Goal: Find contact information: Find contact information

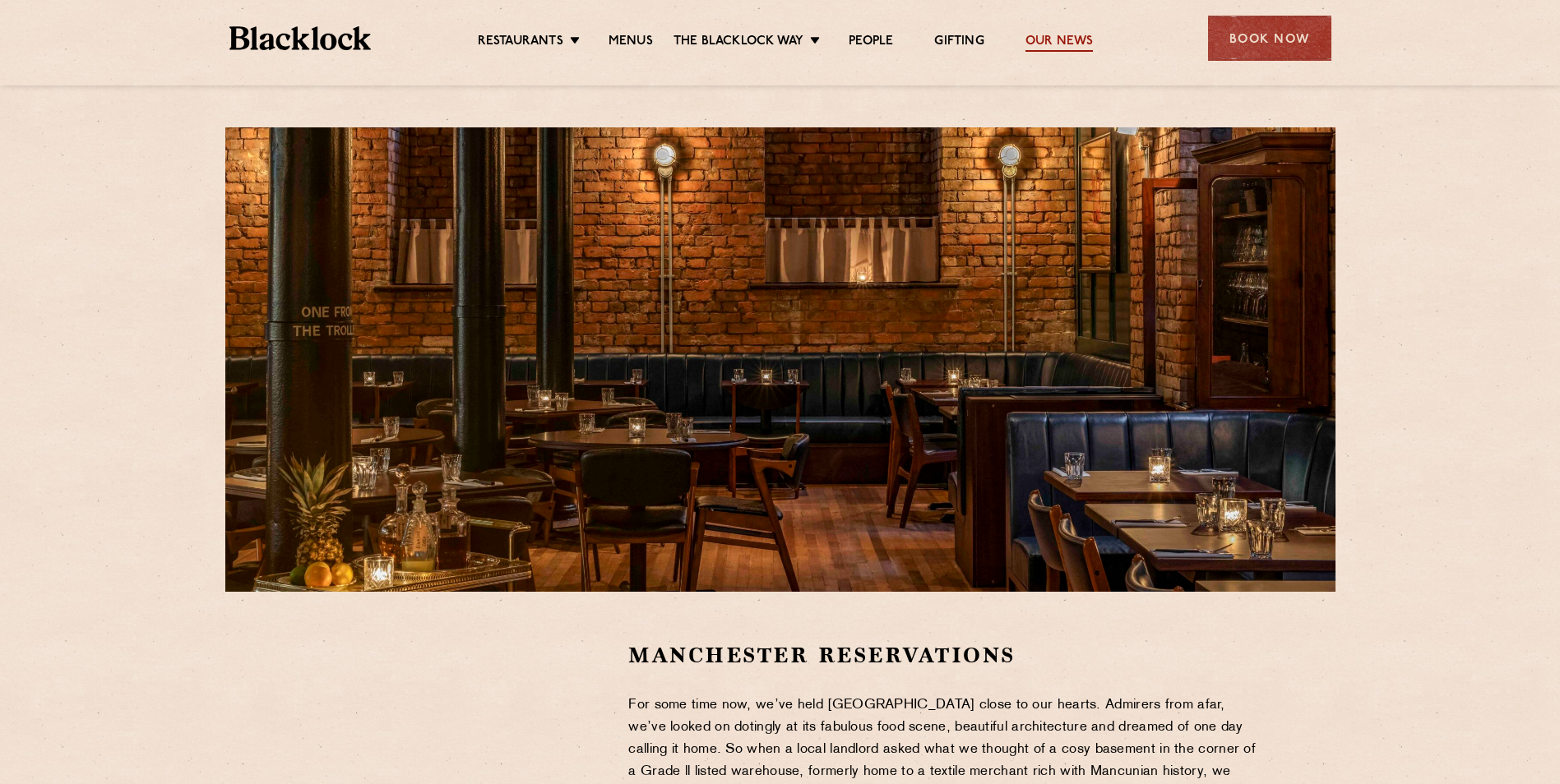
click at [1074, 35] on link "Our News" at bounding box center [1060, 42] width 68 height 18
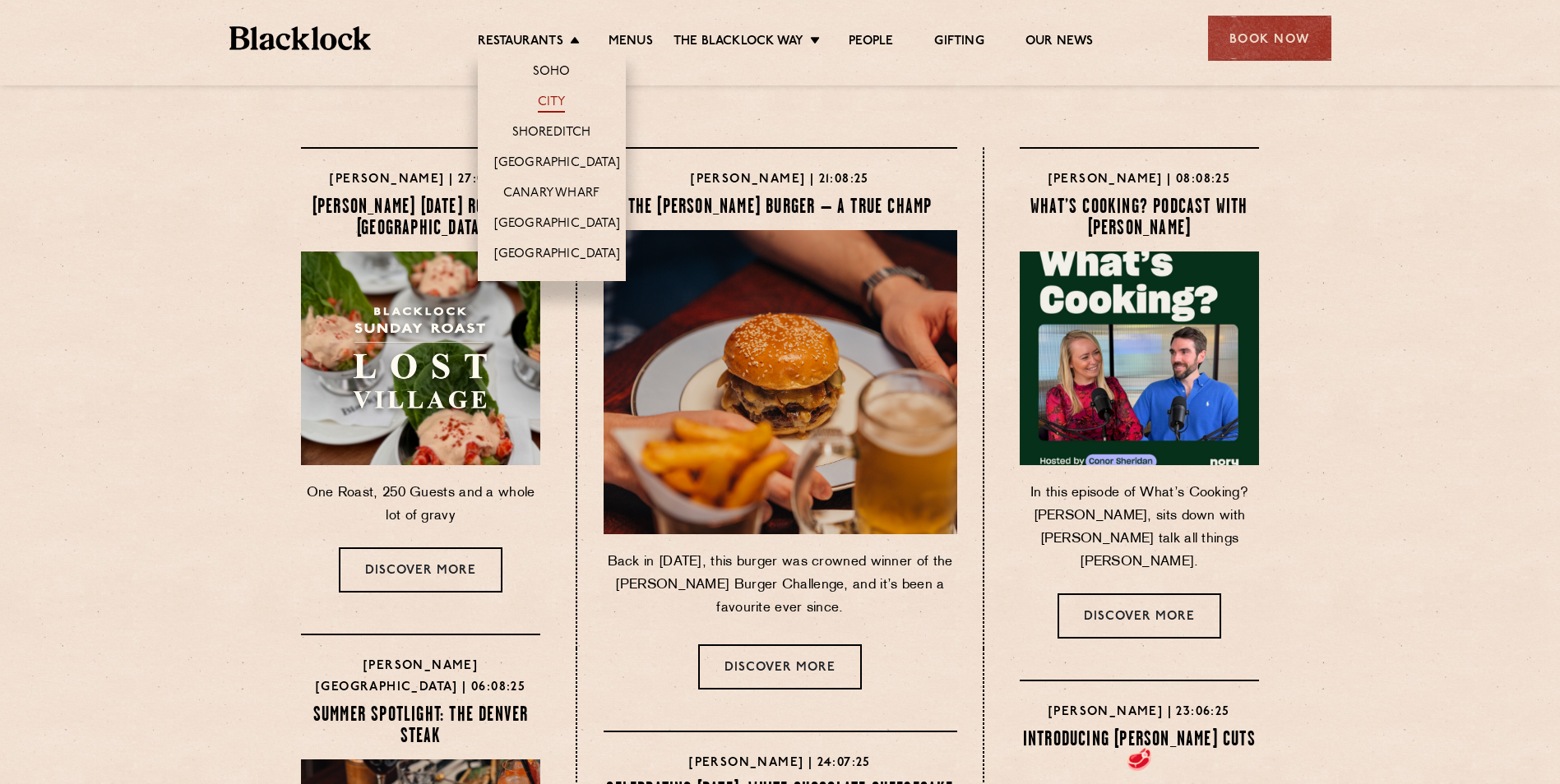
click at [563, 102] on link "City" at bounding box center [551, 103] width 28 height 18
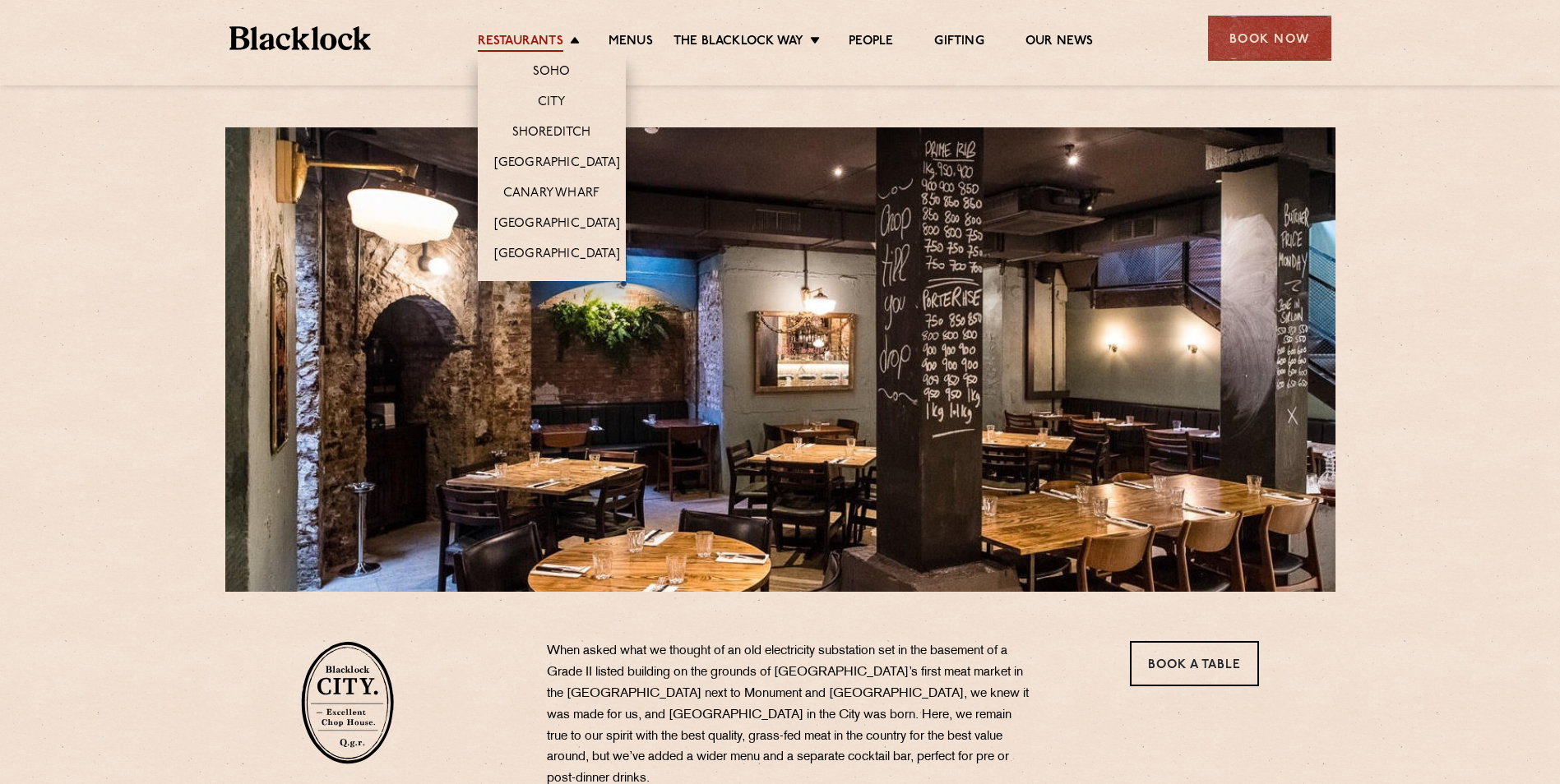
click at [539, 46] on link "Restaurants" at bounding box center [521, 42] width 86 height 18
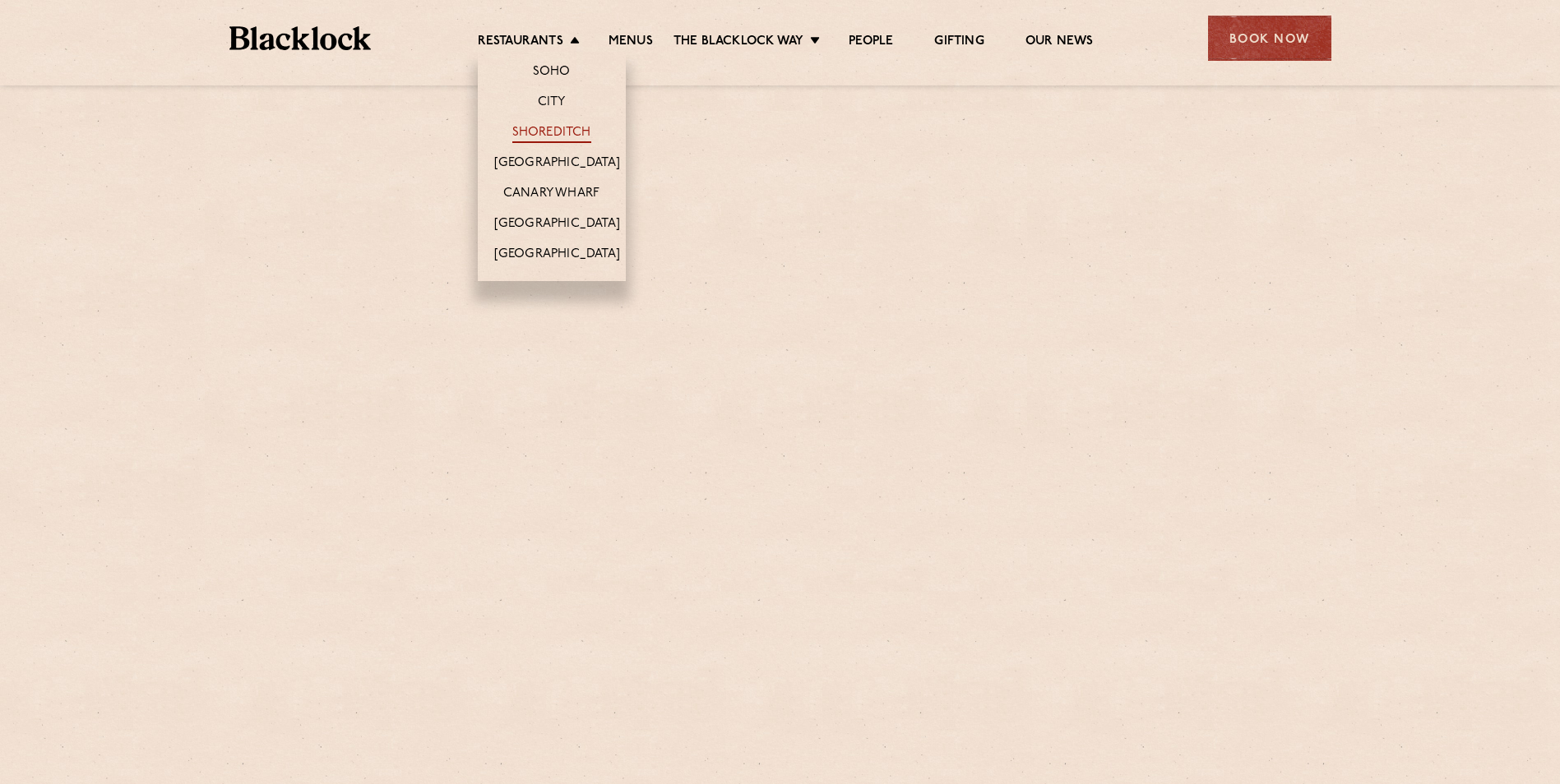
click at [548, 127] on link "Shoreditch" at bounding box center [551, 134] width 79 height 18
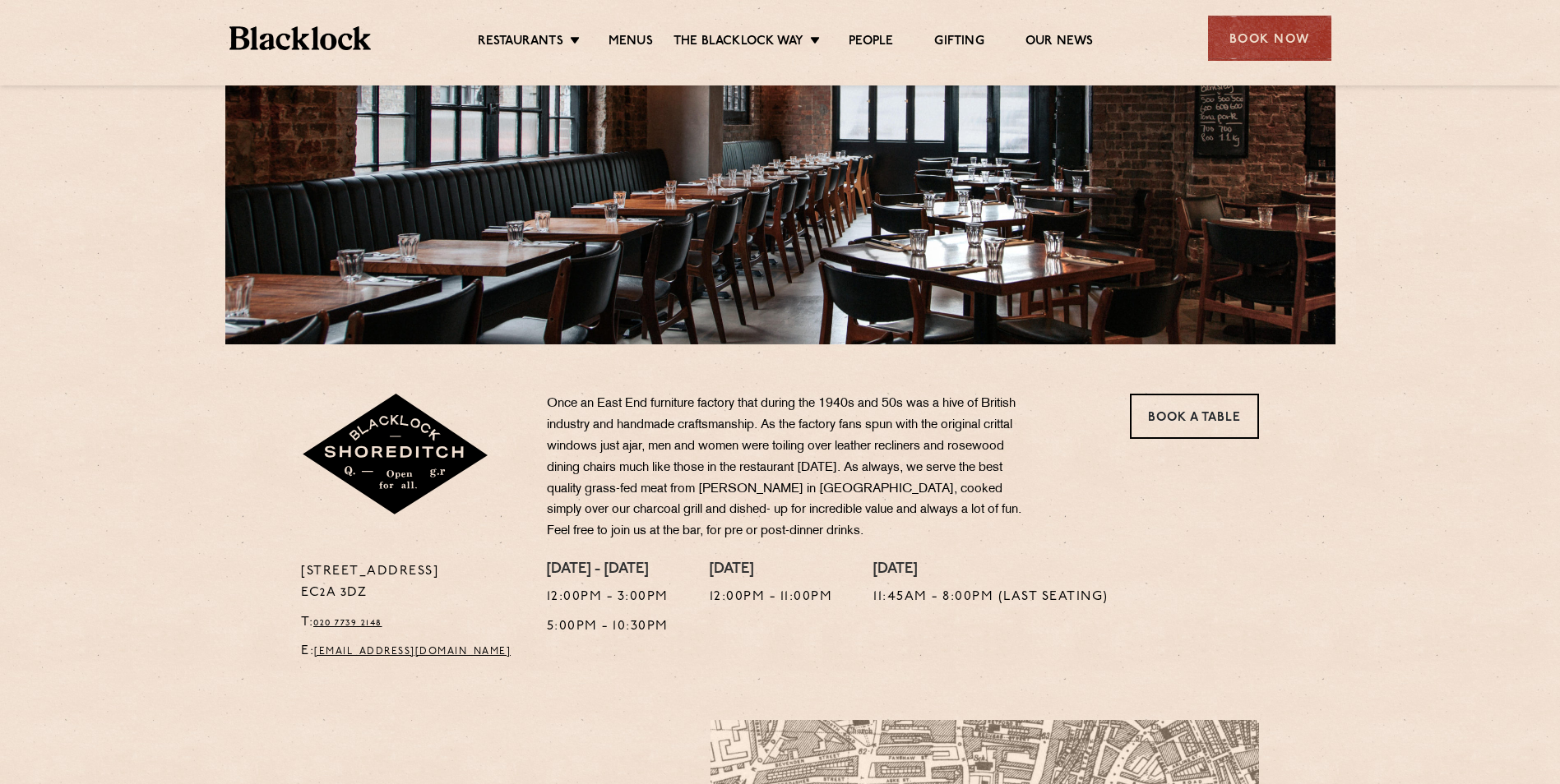
scroll to position [246, 0]
click at [349, 39] on img at bounding box center [300, 38] width 142 height 24
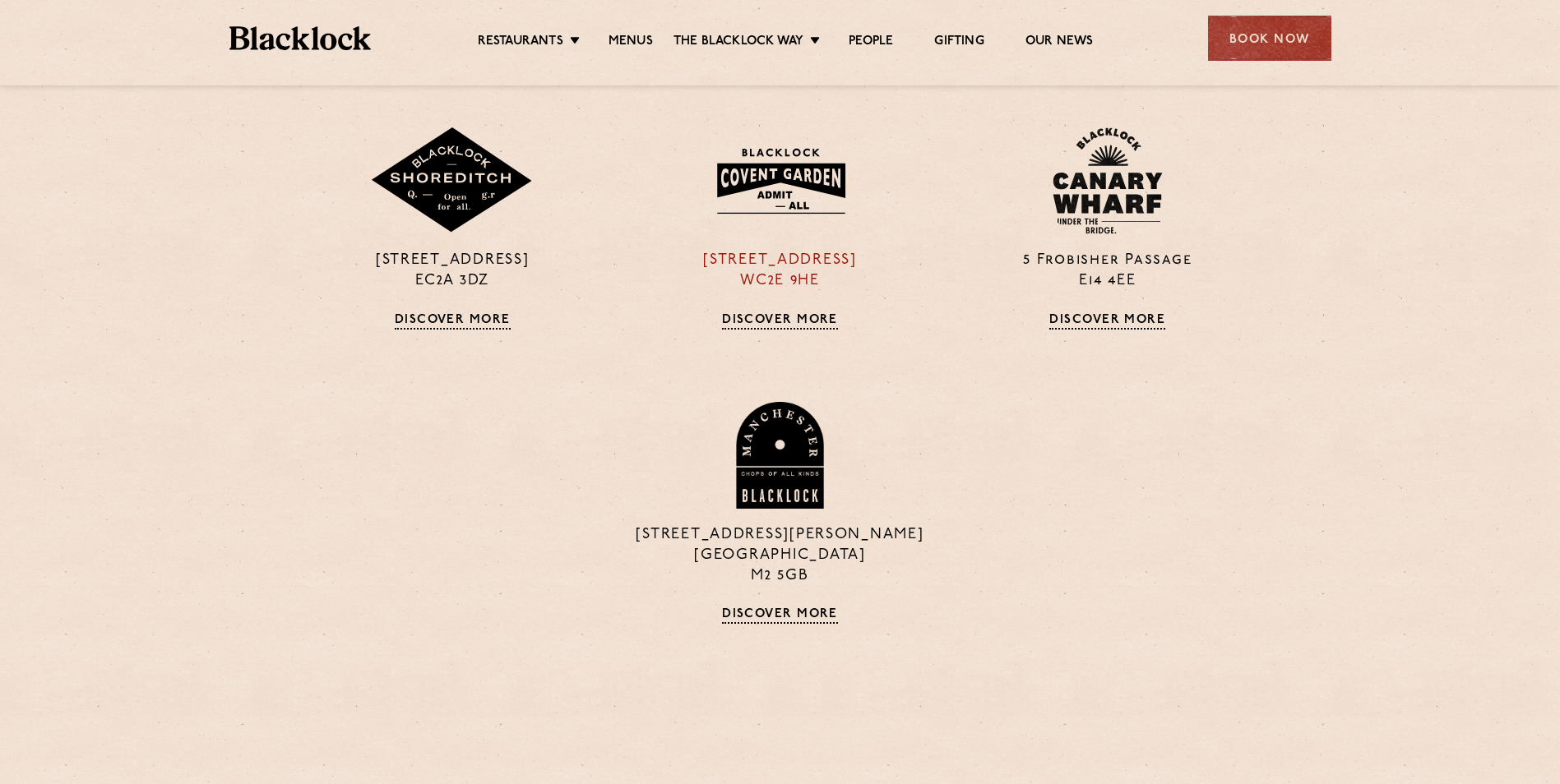
scroll to position [1644, 0]
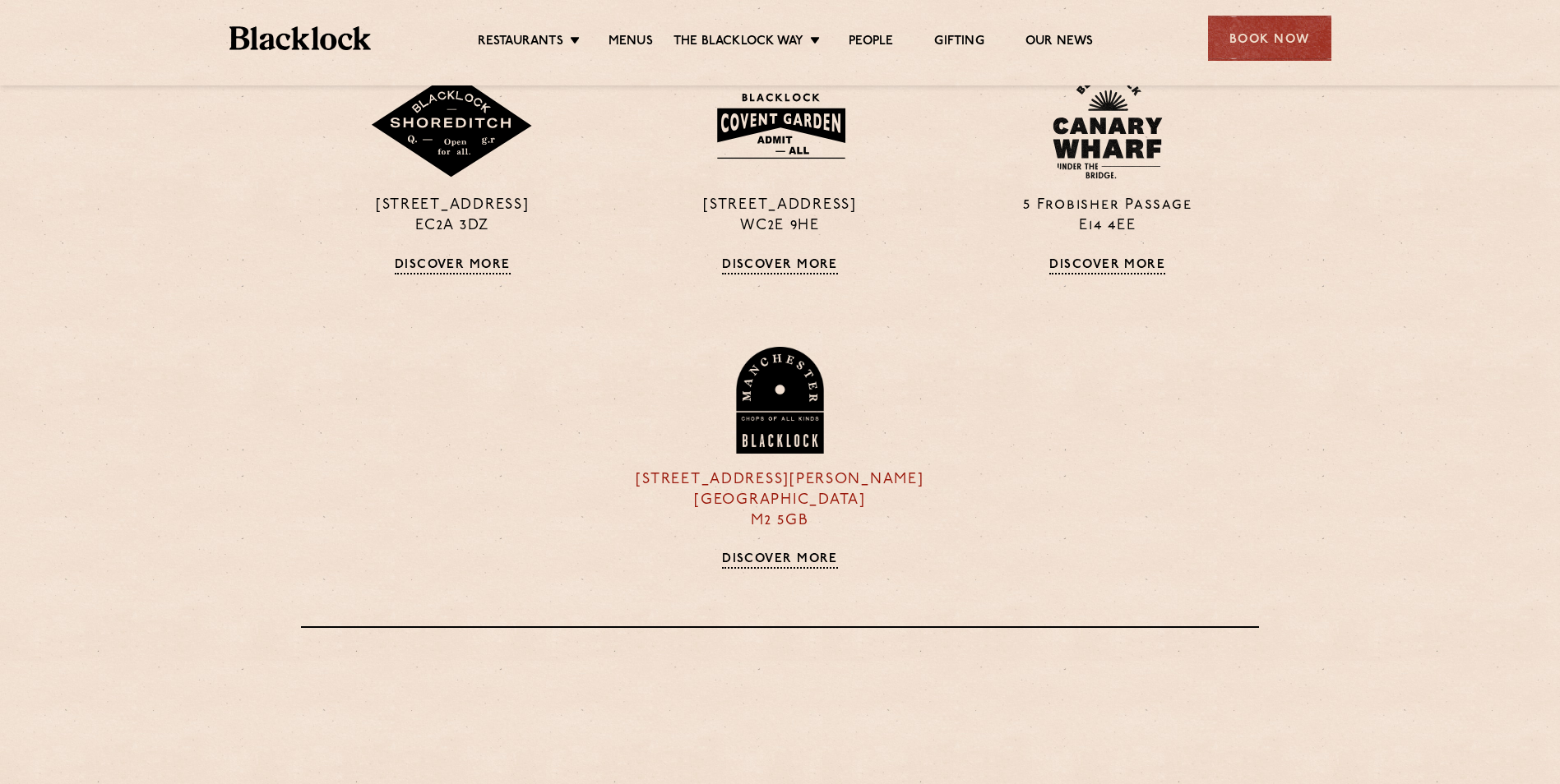
click at [800, 557] on link "Discover More" at bounding box center [780, 560] width 116 height 16
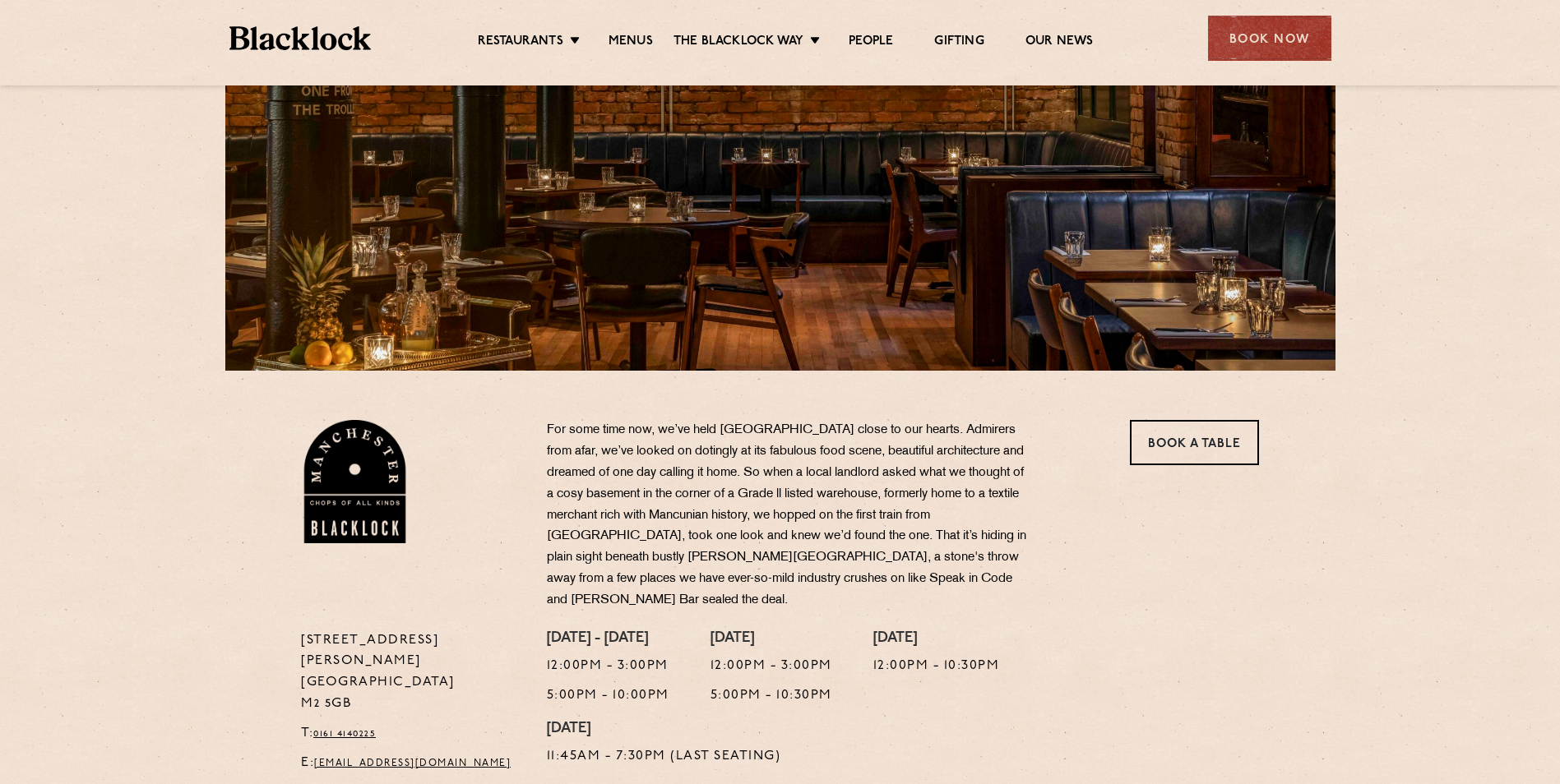
scroll to position [246, 0]
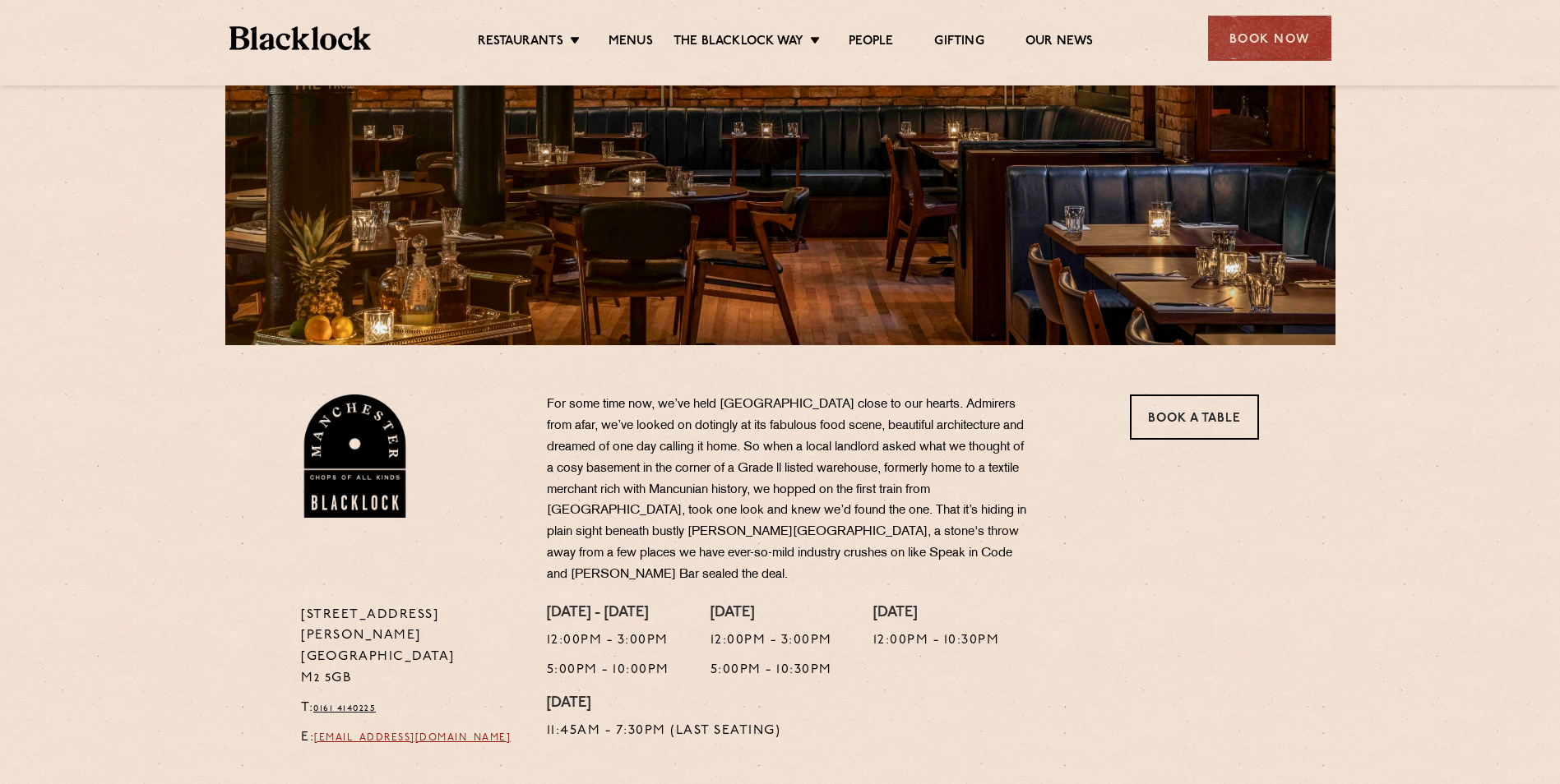
click at [425, 733] on link "[EMAIL_ADDRESS][DOMAIN_NAME]" at bounding box center [412, 738] width 196 height 10
